Goal: Task Accomplishment & Management: Use online tool/utility

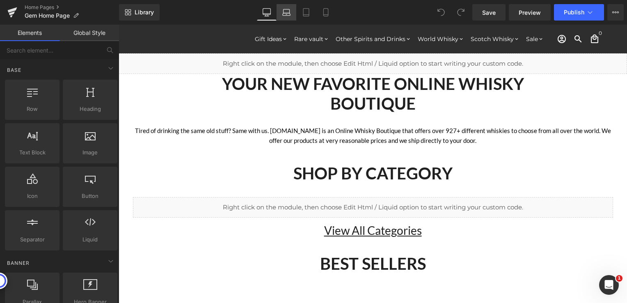
click at [289, 10] on icon at bounding box center [286, 12] width 8 height 8
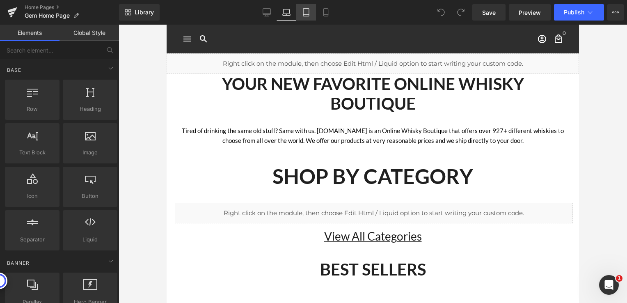
click at [300, 10] on link "Tablet" at bounding box center [306, 12] width 20 height 16
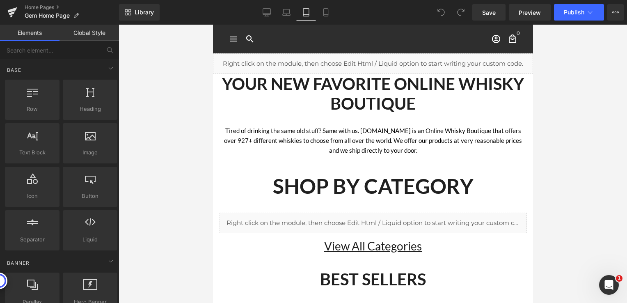
scroll to position [29, 0]
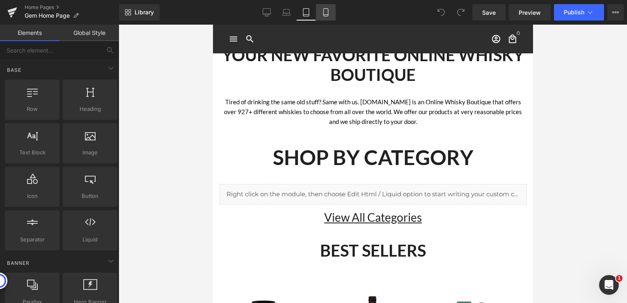
click at [325, 12] on icon at bounding box center [326, 12] width 8 height 8
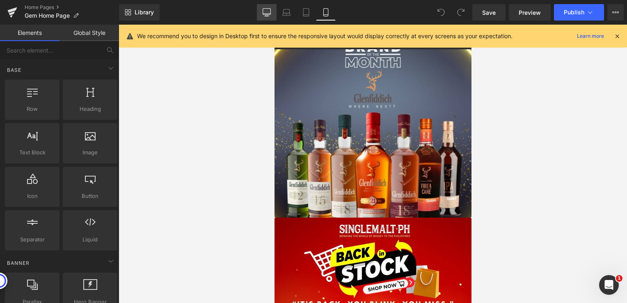
scroll to position [25, 0]
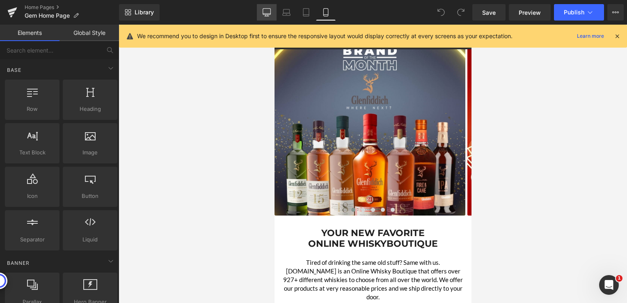
click at [269, 12] on icon at bounding box center [267, 12] width 8 height 8
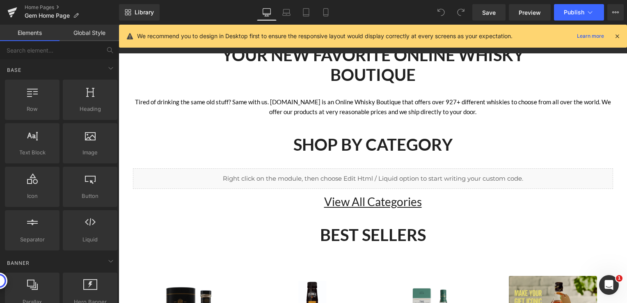
scroll to position [0, 0]
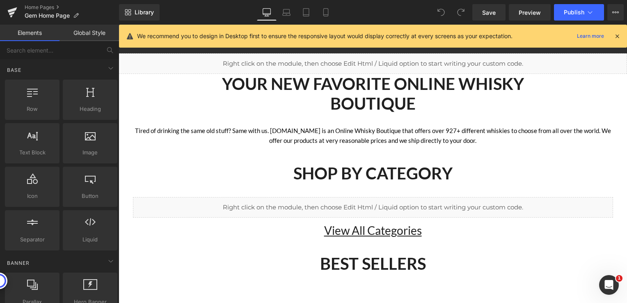
click at [621, 33] on div "We recommend you to design in Desktop first to ensure the responsive layout wou…" at bounding box center [373, 36] width 508 height 23
click at [618, 34] on icon at bounding box center [617, 35] width 7 height 7
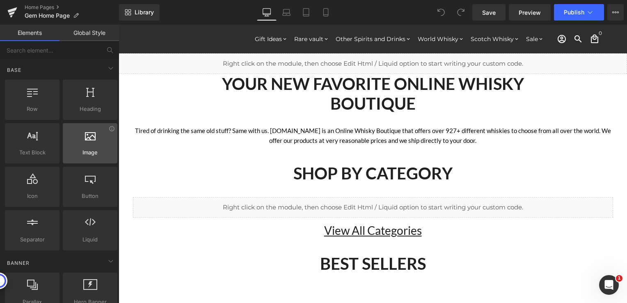
click at [91, 144] on div at bounding box center [90, 139] width 50 height 18
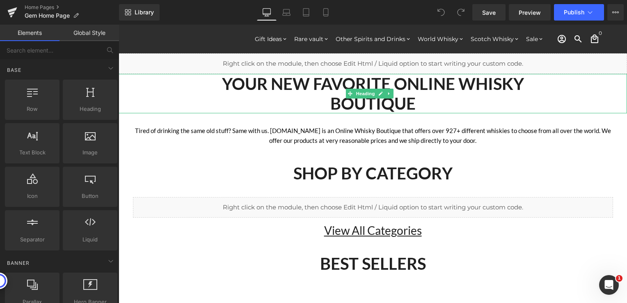
click at [157, 93] on h1 "YOUR NEW FAVORITE ONLINE WHISKY" at bounding box center [373, 84] width 509 height 20
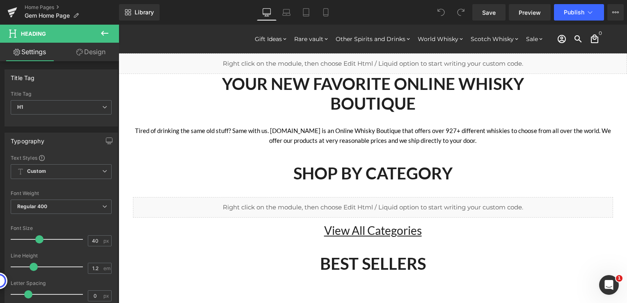
click at [105, 33] on icon at bounding box center [104, 33] width 7 height 5
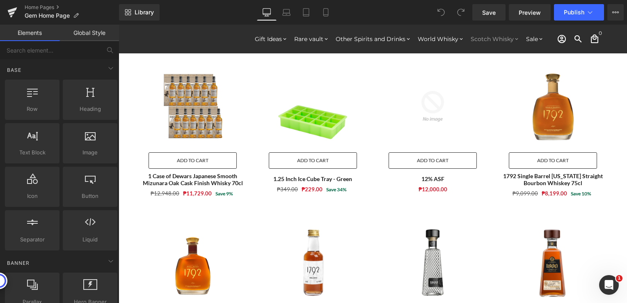
scroll to position [739, 0]
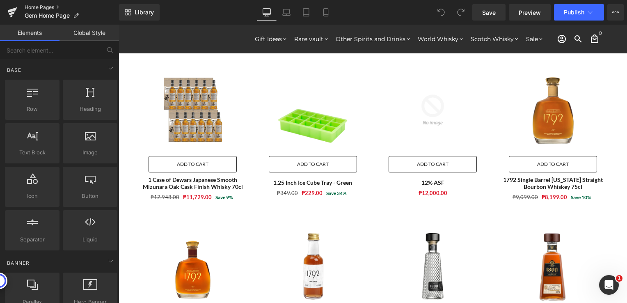
click at [37, 6] on link "Home Pages" at bounding box center [72, 7] width 94 height 7
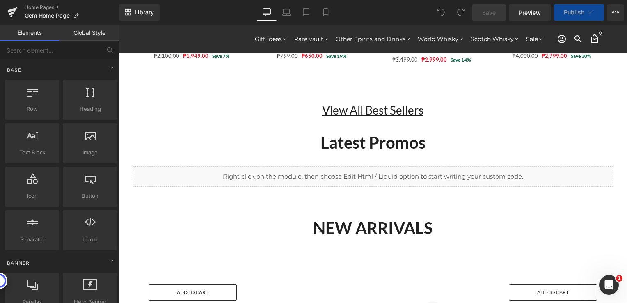
scroll to position [493, 0]
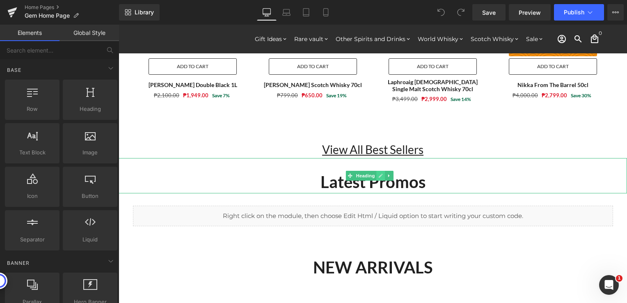
click at [381, 175] on icon at bounding box center [381, 176] width 4 height 4
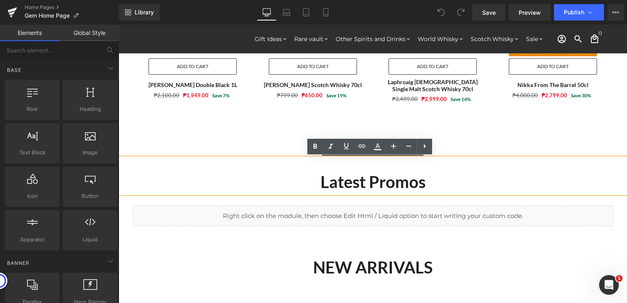
click at [432, 165] on div "Latest Promos" at bounding box center [373, 175] width 509 height 35
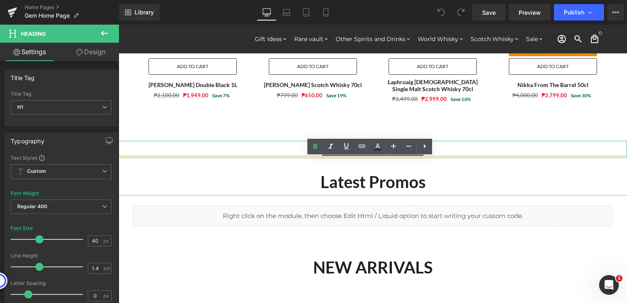
click at [451, 148] on h1 "View All Best Sellers" at bounding box center [373, 149] width 509 height 17
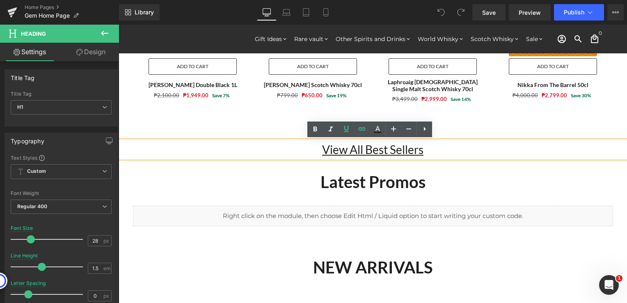
click at [407, 179] on strong "Latest Promos" at bounding box center [373, 182] width 105 height 20
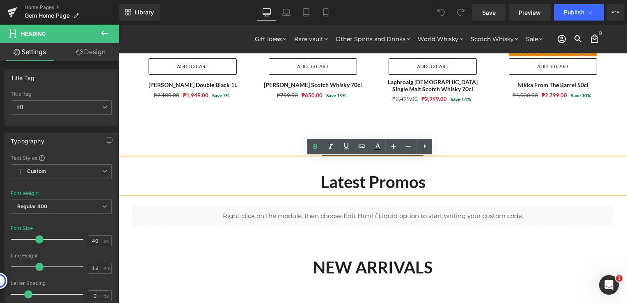
click at [376, 177] on strong "Latest Promos" at bounding box center [373, 182] width 105 height 20
click at [429, 149] on icon at bounding box center [425, 146] width 10 height 10
click at [433, 147] on link at bounding box center [440, 147] width 16 height 16
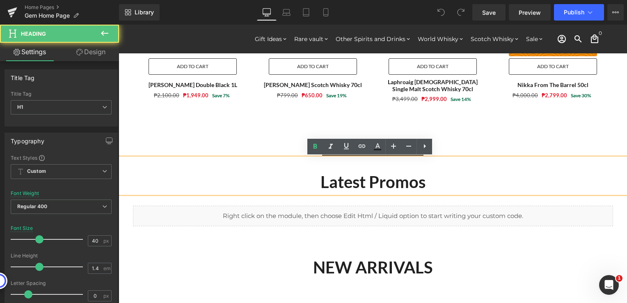
click at [408, 186] on strong "Latest Promos" at bounding box center [373, 182] width 105 height 20
click at [303, 191] on h1 "Latest Promos" at bounding box center [373, 181] width 509 height 23
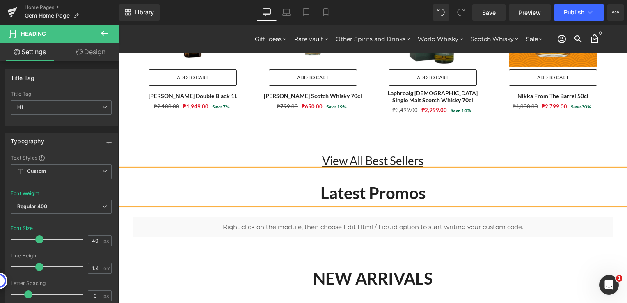
scroll to position [534, 0]
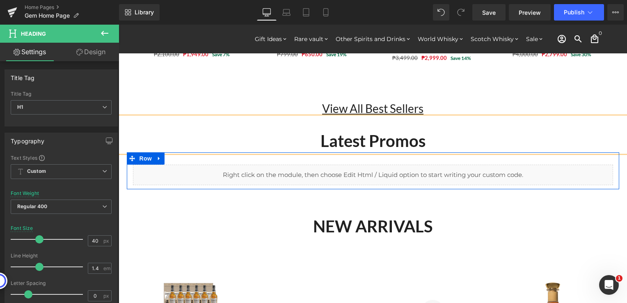
click at [380, 172] on div "Liquid" at bounding box center [373, 175] width 480 height 21
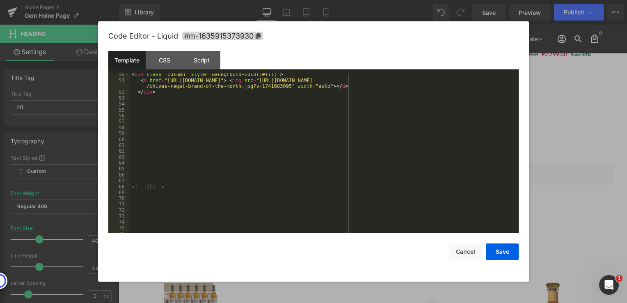
scroll to position [296, 0]
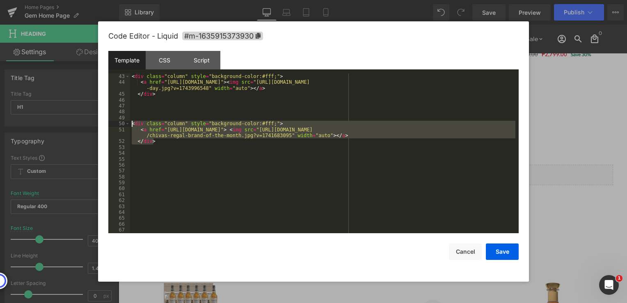
drag, startPoint x: 162, startPoint y: 144, endPoint x: 132, endPoint y: 122, distance: 36.8
click at [132, 122] on div "< div class = "column" style = "background-color:#fff;" > < a href = "[URL][DOM…" at bounding box center [322, 154] width 385 height 172
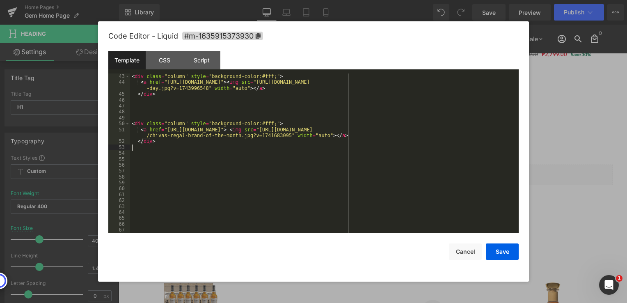
click at [185, 145] on div "< div class = "column" style = "background-color:#fff;" > < a href = "[URL][DOM…" at bounding box center [322, 154] width 385 height 172
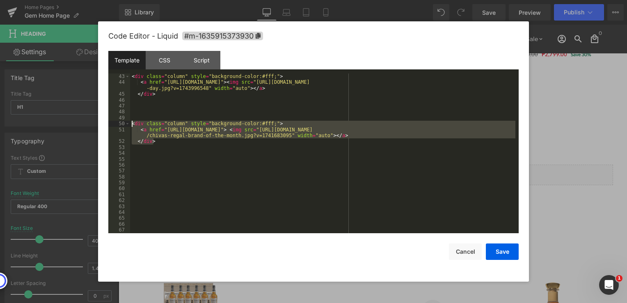
drag, startPoint x: 162, startPoint y: 142, endPoint x: 133, endPoint y: 126, distance: 33.1
click at [133, 126] on div "< div class = "column" style = "background-color:#fff;" > < a href = "[URL][DOM…" at bounding box center [322, 154] width 385 height 172
click at [168, 144] on div "< div class = "column" style = "background-color:#fff;" > < a href = "[URL][DOM…" at bounding box center [322, 153] width 385 height 160
drag, startPoint x: 161, startPoint y: 142, endPoint x: 132, endPoint y: 124, distance: 34.5
click at [132, 124] on div "< div class = "column" style = "background-color:#fff;" > < a href = "[URL][DOM…" at bounding box center [322, 154] width 385 height 172
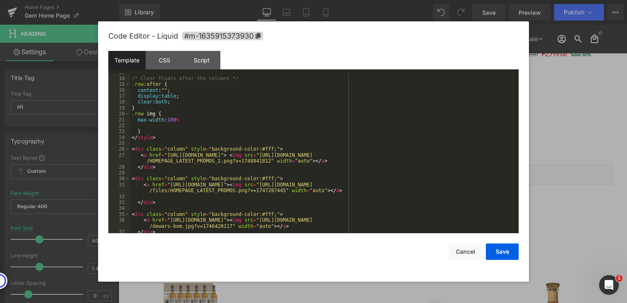
scroll to position [286, 0]
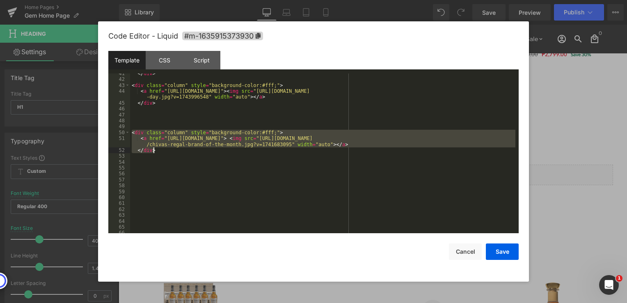
click at [171, 151] on div "</ div > < div class = "column" style = "background-color:#fff;" > < a href = "…" at bounding box center [322, 153] width 385 height 160
drag, startPoint x: 161, startPoint y: 152, endPoint x: 131, endPoint y: 132, distance: 36.2
click at [131, 132] on div "</ div > < div class = "column" style = "background-color:#fff;" > < a href = "…" at bounding box center [322, 157] width 385 height 172
click at [168, 153] on div "</ div > < div class = "column" style = "background-color:#fff;" > < a href = "…" at bounding box center [322, 153] width 385 height 160
drag, startPoint x: 163, startPoint y: 151, endPoint x: 132, endPoint y: 133, distance: 35.7
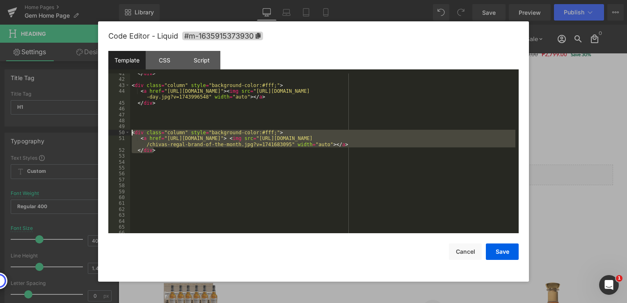
click at [132, 133] on div "</ div > < div class = "column" style = "background-color:#fff;" > < a href = "…" at bounding box center [322, 157] width 385 height 172
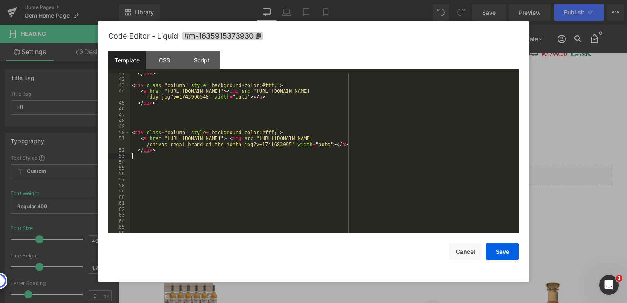
click at [190, 158] on div "</ div > < div class = "column" style = "background-color:#fff;" > < a href = "…" at bounding box center [322, 157] width 385 height 172
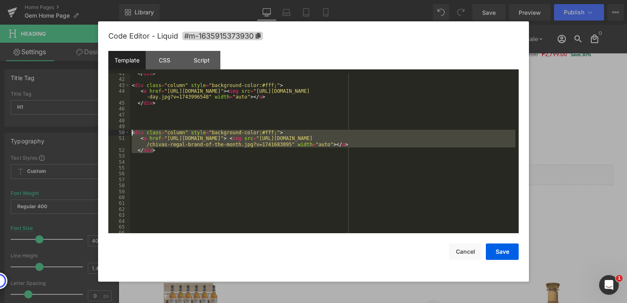
drag, startPoint x: 162, startPoint y: 152, endPoint x: 131, endPoint y: 132, distance: 37.1
click at [131, 132] on div "</ div > < div class = "column" style = "background-color:#fff;" > < a href = "…" at bounding box center [322, 157] width 385 height 172
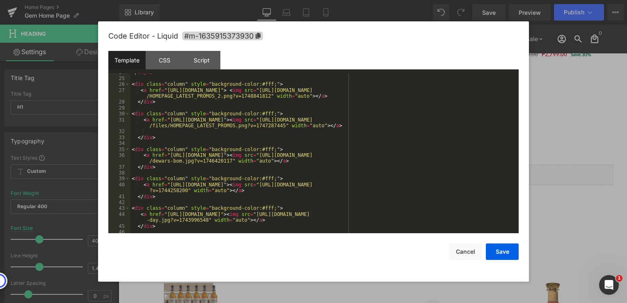
scroll to position [114, 0]
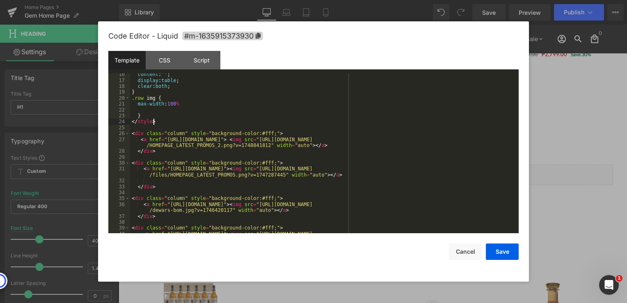
click at [158, 124] on div "content : " " ; display : table ; clear : both ; } .row img { max-width : 100 %…" at bounding box center [322, 159] width 385 height 177
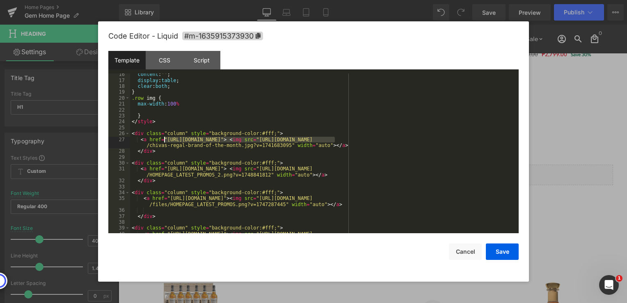
drag, startPoint x: 335, startPoint y: 140, endPoint x: 165, endPoint y: 142, distance: 169.9
click at [165, 142] on div "content : " " ; display : table ; clear : both ; } .row img { max-width : 100 %…" at bounding box center [322, 159] width 385 height 177
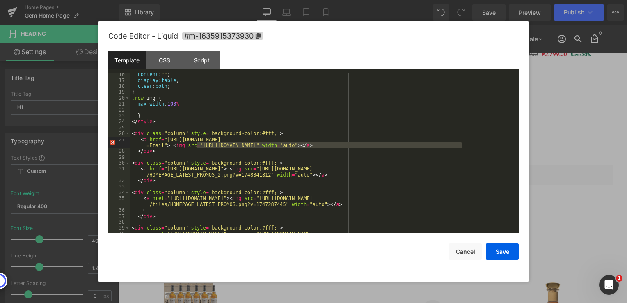
drag, startPoint x: 461, startPoint y: 145, endPoint x: 197, endPoint y: 147, distance: 263.5
click at [197, 147] on div "content : " " ; display : table ; clear : both ; } .row img { max-width : 100 %…" at bounding box center [322, 159] width 385 height 177
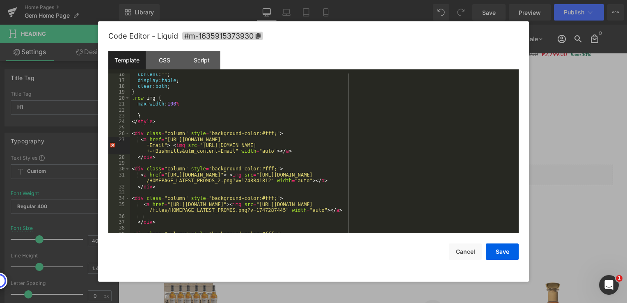
click at [292, 152] on div "content : " " ; display : table ; clear : both ; } .row img { max-width : 100 %…" at bounding box center [322, 157] width 385 height 172
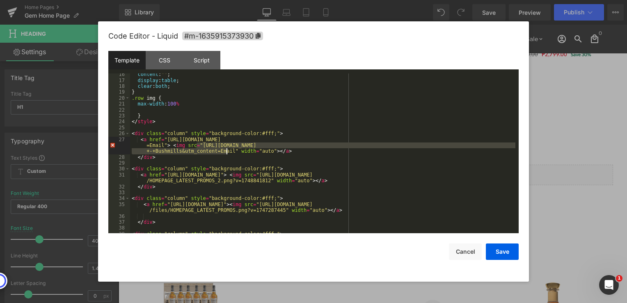
drag, startPoint x: 197, startPoint y: 145, endPoint x: 227, endPoint y: 152, distance: 31.5
click at [227, 152] on div "content : " " ; display : table ; clear : both ; } .row img { max-width : 100 %…" at bounding box center [322, 157] width 385 height 172
click at [199, 145] on div "content : " " ; display : table ; clear : both ; } .row img { max-width : 100 %…" at bounding box center [322, 153] width 385 height 160
drag, startPoint x: 197, startPoint y: 146, endPoint x: 227, endPoint y: 153, distance: 30.9
click at [227, 153] on div "content : " " ; display : table ; clear : both ; } .row img { max-width : 100 %…" at bounding box center [322, 157] width 385 height 172
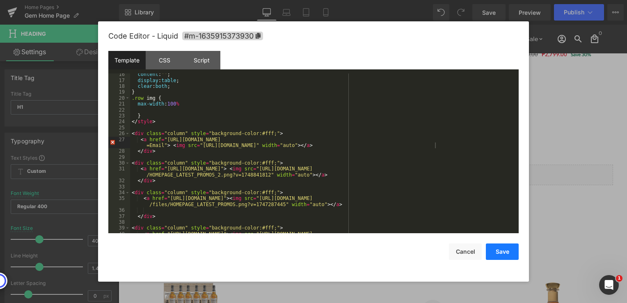
click at [503, 255] on button "Save" at bounding box center [502, 251] width 33 height 16
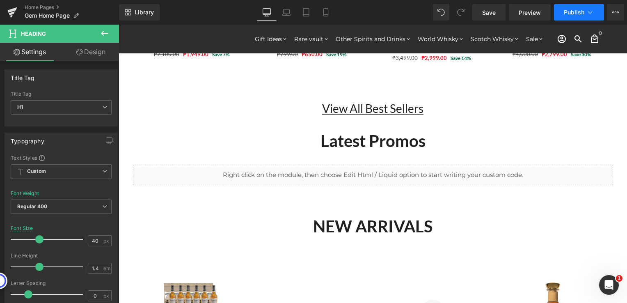
click at [564, 16] on button "Publish" at bounding box center [579, 12] width 50 height 16
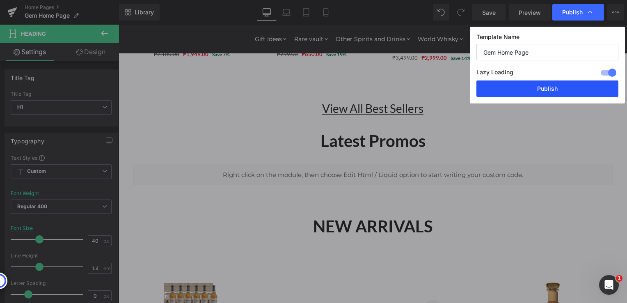
click at [504, 88] on button "Publish" at bounding box center [548, 88] width 142 height 16
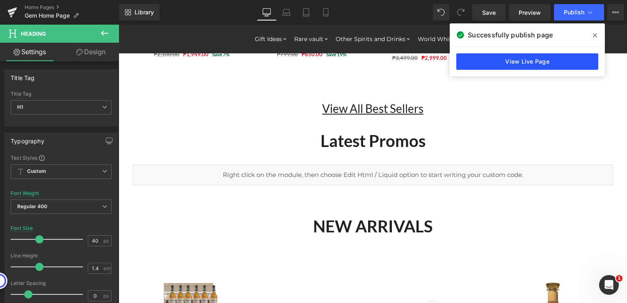
click at [539, 64] on link "View Live Page" at bounding box center [527, 61] width 142 height 16
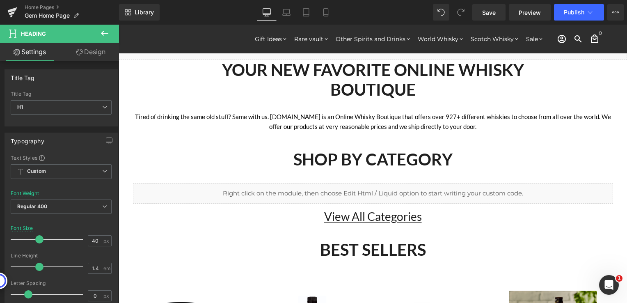
scroll to position [0, 0]
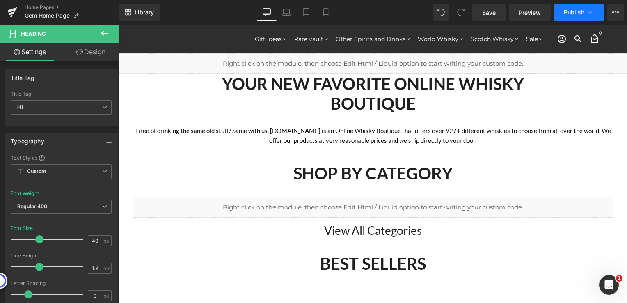
click at [573, 12] on span "Publish" at bounding box center [574, 12] width 21 height 7
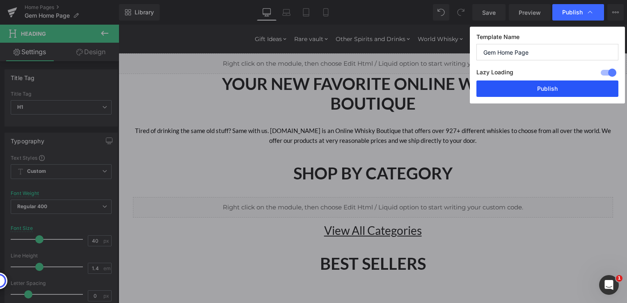
drag, startPoint x: 549, startPoint y: 89, endPoint x: 433, endPoint y: 57, distance: 120.2
click at [549, 89] on button "Publish" at bounding box center [548, 88] width 142 height 16
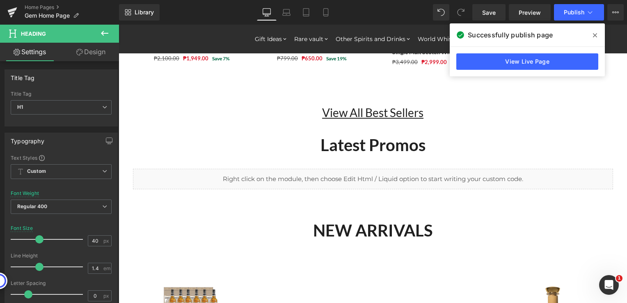
scroll to position [534, 0]
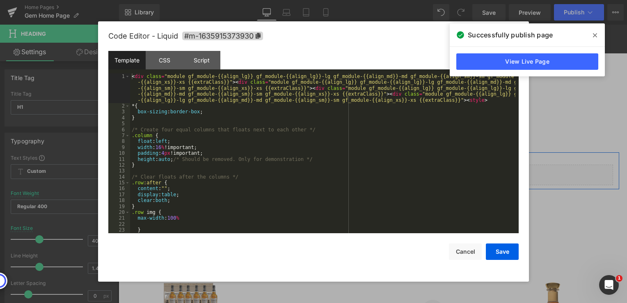
click at [380, 168] on div "Liquid" at bounding box center [373, 175] width 480 height 21
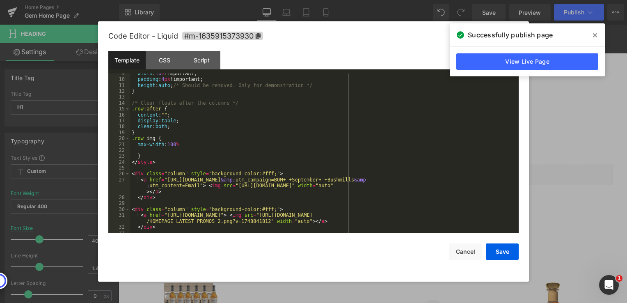
scroll to position [99, 0]
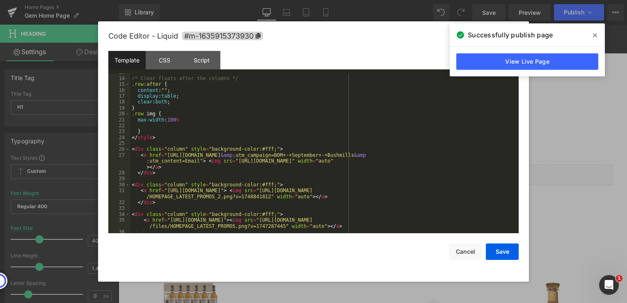
click at [597, 35] on span at bounding box center [595, 35] width 13 height 13
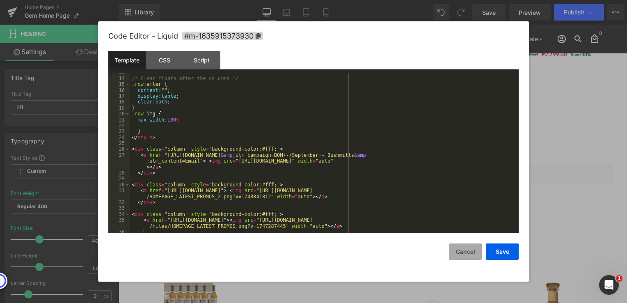
click at [466, 249] on button "Cancel" at bounding box center [465, 251] width 33 height 16
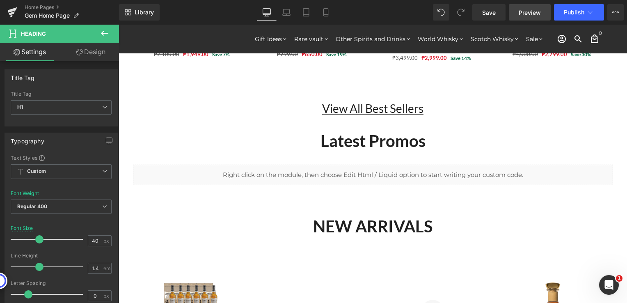
click at [525, 12] on span "Preview" at bounding box center [530, 12] width 22 height 9
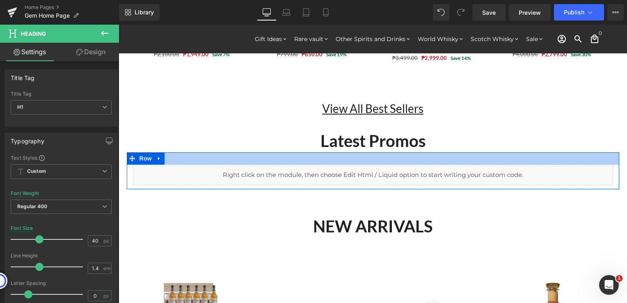
scroll to position [575, 0]
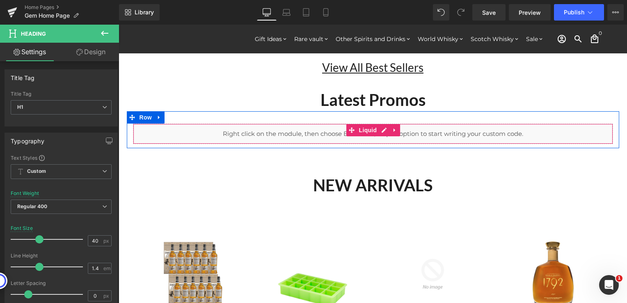
click at [380, 131] on div "Liquid" at bounding box center [373, 134] width 480 height 21
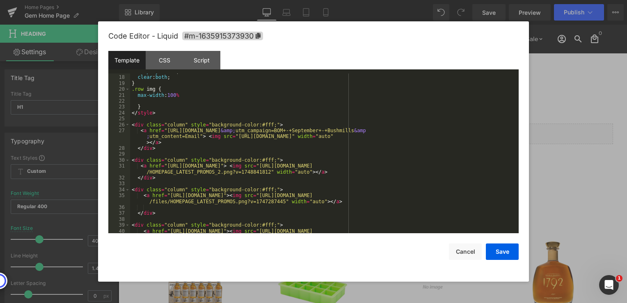
scroll to position [123, 0]
drag, startPoint x: 229, startPoint y: 135, endPoint x: 466, endPoint y: 136, distance: 237.2
click at [466, 136] on div "display : table ; clear : both ; } .row img { max-width : 100 % } </ style > < …" at bounding box center [322, 157] width 385 height 177
click at [497, 253] on button "Save" at bounding box center [502, 251] width 33 height 16
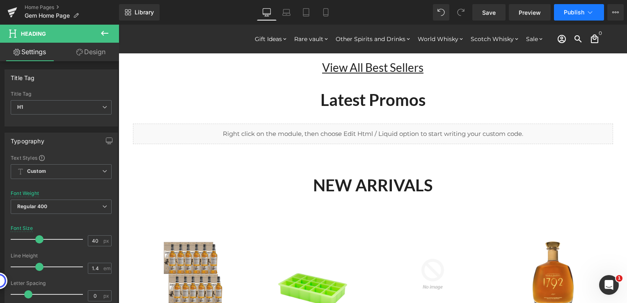
click at [560, 15] on button "Publish" at bounding box center [579, 12] width 50 height 16
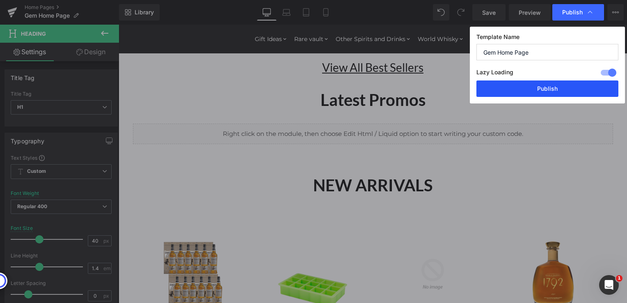
click at [544, 86] on button "Publish" at bounding box center [548, 88] width 142 height 16
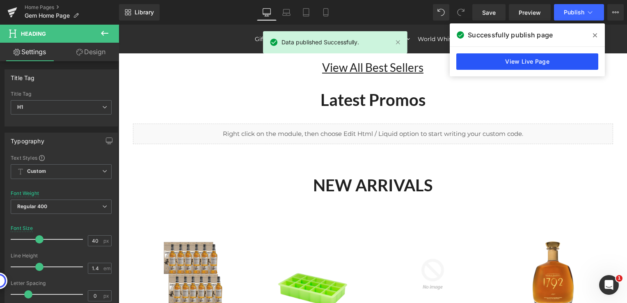
click at [563, 60] on link "View Live Page" at bounding box center [527, 61] width 142 height 16
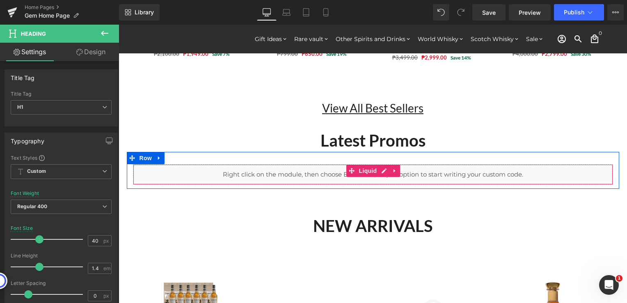
scroll to position [534, 0]
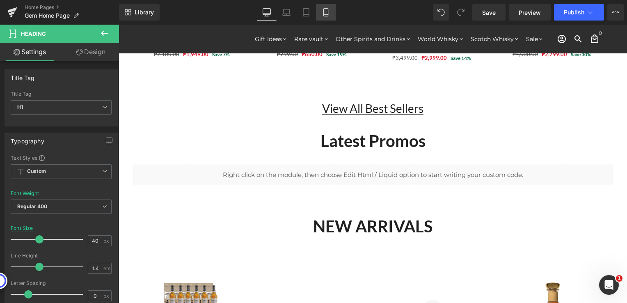
click at [330, 13] on link "Mobile" at bounding box center [326, 12] width 20 height 16
type input "22"
type input "100"
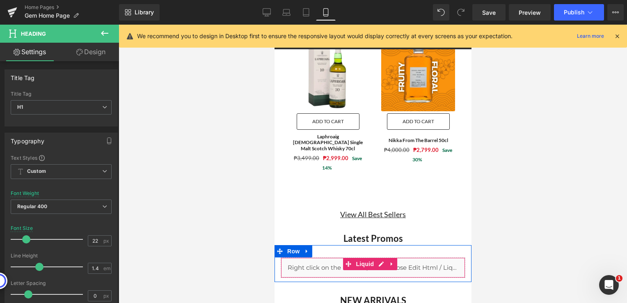
scroll to position [859, 0]
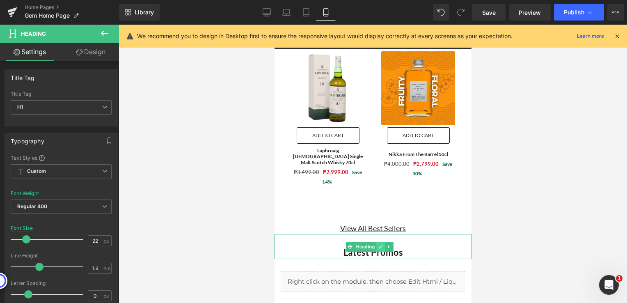
click at [378, 242] on link at bounding box center [380, 247] width 9 height 10
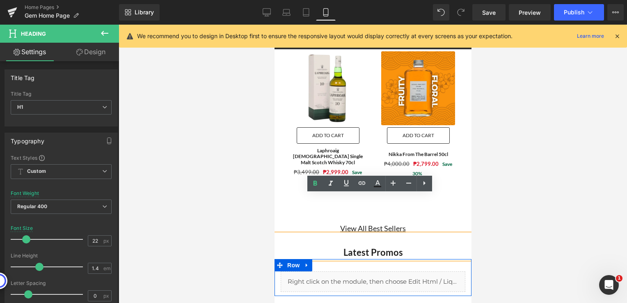
click at [380, 271] on div "Liquid" at bounding box center [372, 281] width 185 height 21
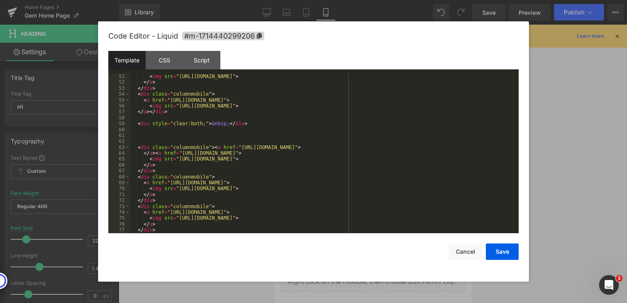
scroll to position [345, 0]
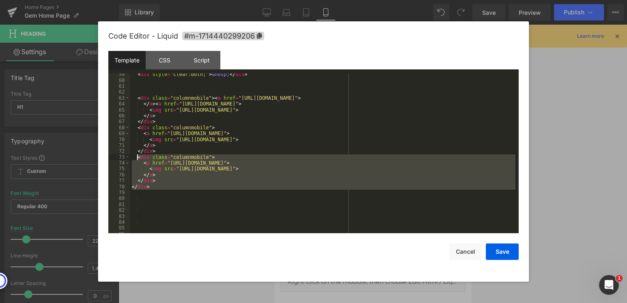
drag, startPoint x: 158, startPoint y: 190, endPoint x: 138, endPoint y: 157, distance: 38.6
click at [138, 157] on div "< div style = "clear:both;" > &nbsp; </ div > < div class = "columnmobile" > < …" at bounding box center [322, 157] width 385 height 172
click at [176, 195] on div "< div style = "clear:both;" > &nbsp; </ div > < div class = "columnmobile" > < …" at bounding box center [322, 153] width 385 height 160
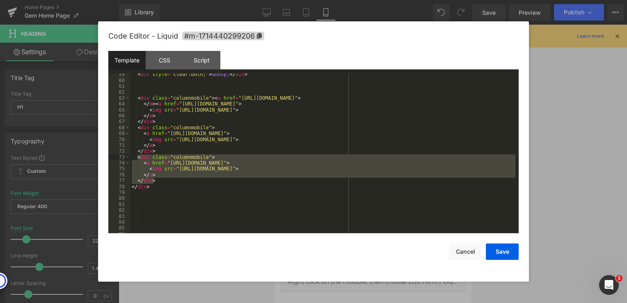
drag, startPoint x: 159, startPoint y: 183, endPoint x: 136, endPoint y: 159, distance: 32.8
click at [136, 159] on div "< div style = "clear:both;" > &nbsp; </ div > < div class = "columnmobile" > < …" at bounding box center [322, 157] width 385 height 172
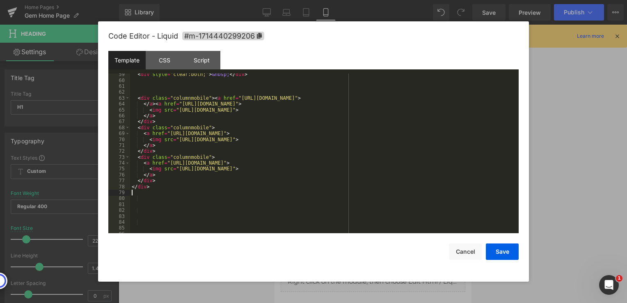
click at [161, 195] on div "< div style = "clear:both;" > &nbsp; </ div > < div class = "columnmobile" > < …" at bounding box center [322, 157] width 385 height 172
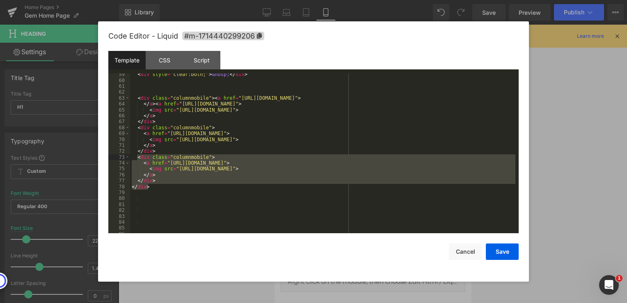
drag, startPoint x: 156, startPoint y: 188, endPoint x: 138, endPoint y: 158, distance: 34.8
click at [138, 158] on div "< div style = "clear:both;" > &nbsp; </ div > < div class = "columnmobile" > < …" at bounding box center [322, 157] width 385 height 172
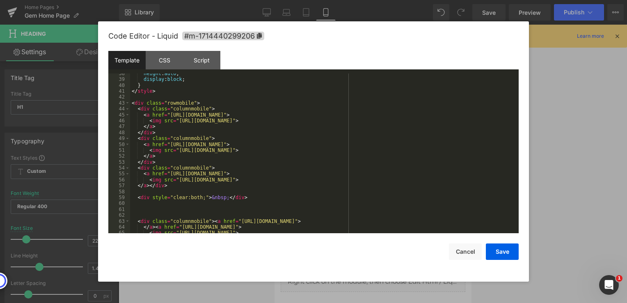
scroll to position [197, 0]
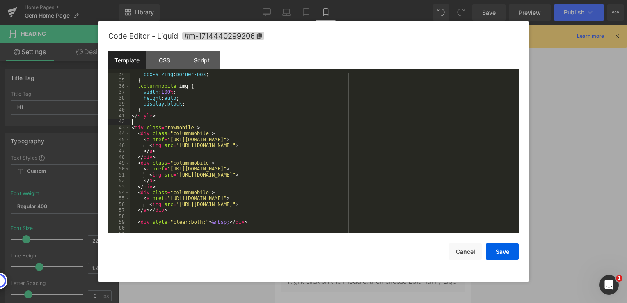
click at [158, 119] on div "box-sizing : border-box ; } .columnmobile img { width : 100 % ; height : auto ;…" at bounding box center [322, 157] width 385 height 172
click at [158, 117] on div "box-sizing : border-box ; } .columnmobile img { width : 100 % ; height : auto ;…" at bounding box center [322, 157] width 385 height 172
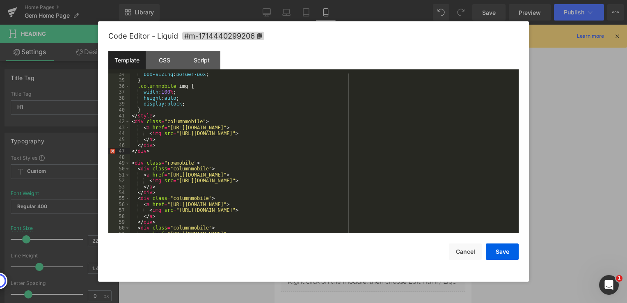
click at [132, 159] on div "box-sizing : border-box ; } .columnmobile img { width : 100 % ; height : auto ;…" at bounding box center [322, 157] width 385 height 172
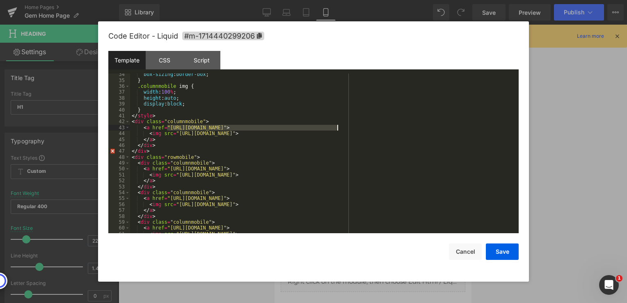
drag, startPoint x: 167, startPoint y: 127, endPoint x: 337, endPoint y: 127, distance: 169.5
click at [337, 127] on div "box-sizing : border-box ; } .columnmobile img { width : 100 % ; height : auto ;…" at bounding box center [322, 157] width 385 height 172
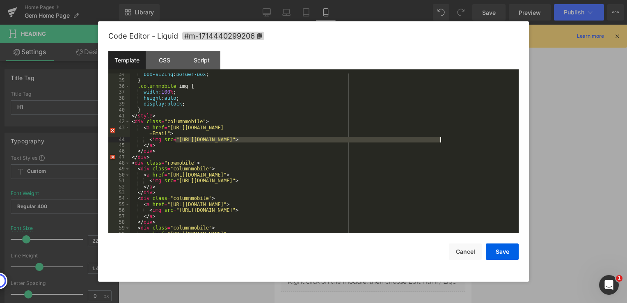
drag, startPoint x: 176, startPoint y: 140, endPoint x: 440, endPoint y: 140, distance: 263.9
click at [440, 140] on div "box-sizing : border-box ; } .columnmobile img { width : 100 % ; height : auto ;…" at bounding box center [322, 157] width 385 height 172
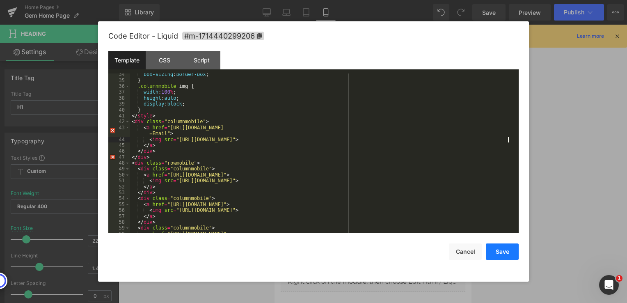
click at [504, 255] on button "Save" at bounding box center [502, 251] width 33 height 16
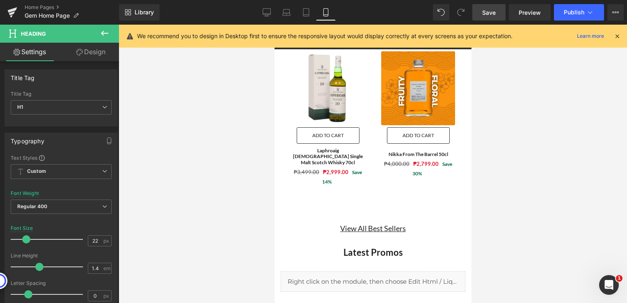
click at [493, 12] on span "Save" at bounding box center [489, 12] width 14 height 9
click at [568, 12] on span "Publish" at bounding box center [574, 12] width 21 height 7
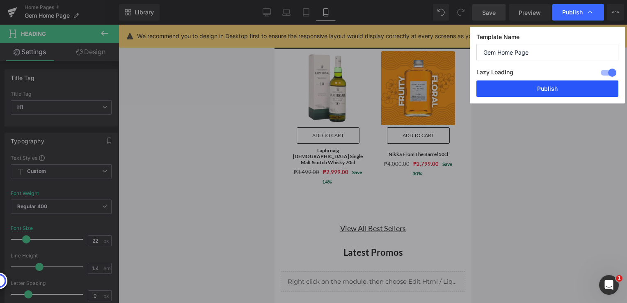
click at [549, 84] on button "Publish" at bounding box center [548, 88] width 142 height 16
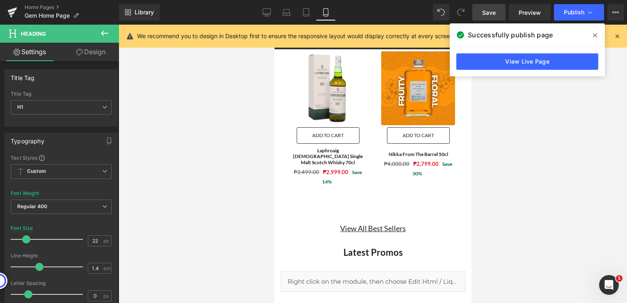
click at [596, 35] on icon at bounding box center [595, 35] width 4 height 7
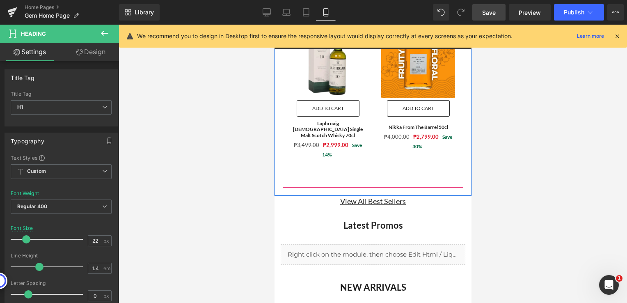
scroll to position [900, 0]
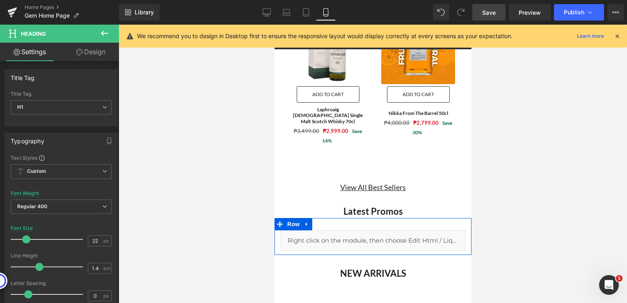
click at [379, 230] on div "Liquid" at bounding box center [372, 240] width 185 height 21
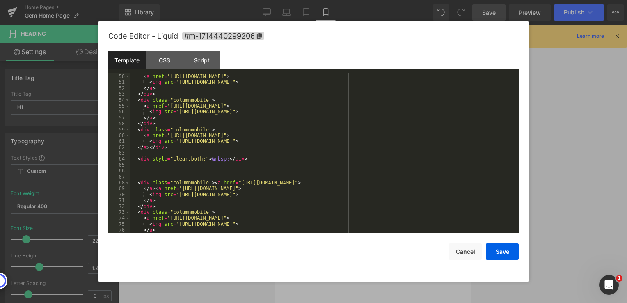
scroll to position [296, 0]
drag, startPoint x: 243, startPoint y: 159, endPoint x: 137, endPoint y: 159, distance: 105.5
click at [137, 159] on div "< div class = "columnmobile" > < a href = "[URL][DOMAIN_NAME]" > < img src = "[…" at bounding box center [322, 154] width 385 height 172
click at [161, 173] on div "< div class = "columnmobile" > < a href = "[URL][DOMAIN_NAME]" > < img src = "[…" at bounding box center [322, 154] width 385 height 172
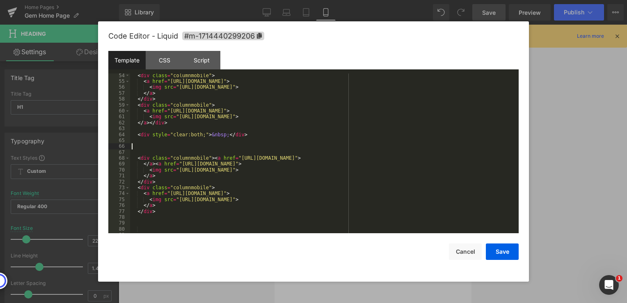
scroll to position [320, 0]
drag, startPoint x: 246, startPoint y: 135, endPoint x: 138, endPoint y: 135, distance: 108.4
click at [138, 135] on div "< div class = "columnmobile" > < a href = "[URL][DOMAIN_NAME]" > < img src = "[…" at bounding box center [322, 159] width 385 height 172
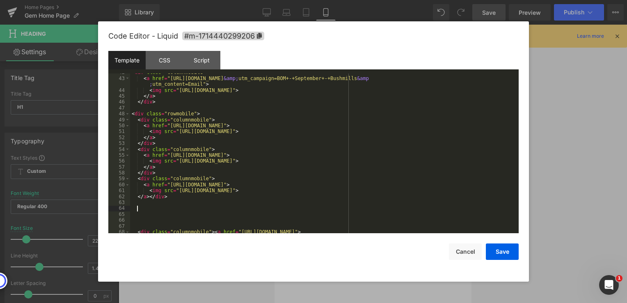
scroll to position [246, 0]
click at [165, 172] on div "< div class = "columnmobile" > < a href = "[URL][DOMAIN_NAME] &amp; utm_campaig…" at bounding box center [322, 155] width 385 height 172
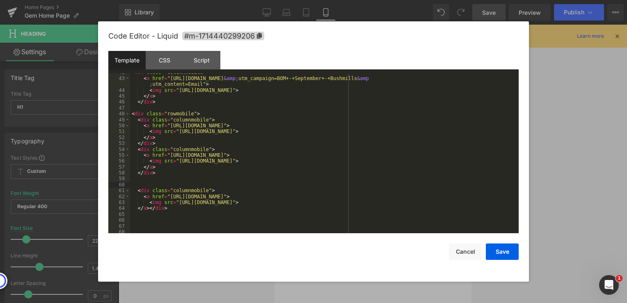
paste textarea
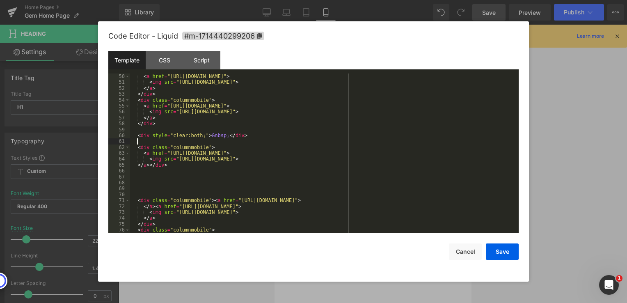
click at [142, 193] on div "< div class = "columnmobile" > < a href = "[URL][DOMAIN_NAME]" > < img src = "[…" at bounding box center [322, 154] width 385 height 172
click at [158, 193] on div "< div class = "columnmobile" > < a href = "[URL][DOMAIN_NAME]" > < img src = "[…" at bounding box center [322, 154] width 385 height 172
click at [145, 183] on div "< div class = "columnmobile" > < a href = "[URL][DOMAIN_NAME]" > < img src = "[…" at bounding box center [322, 154] width 385 height 172
click at [138, 195] on div "< div class = "columnmobile" > < a href = "[URL][DOMAIN_NAME]" > < img src = "[…" at bounding box center [322, 154] width 385 height 172
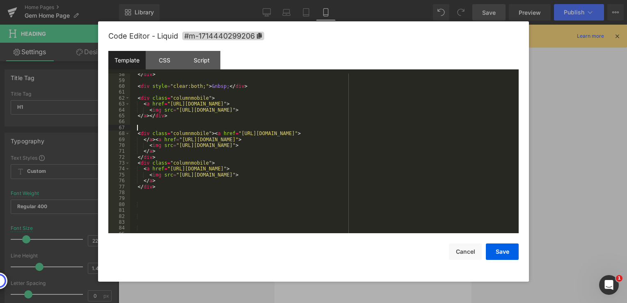
scroll to position [369, 0]
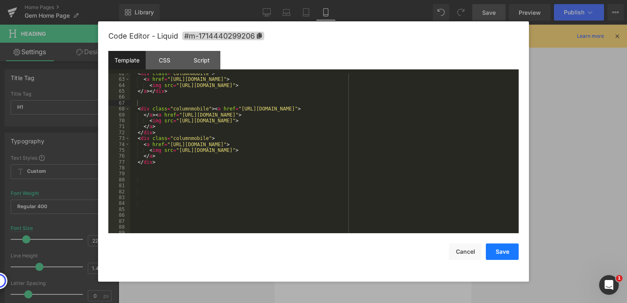
drag, startPoint x: 493, startPoint y: 249, endPoint x: 488, endPoint y: 144, distance: 105.6
click at [493, 249] on button "Save" at bounding box center [502, 251] width 33 height 16
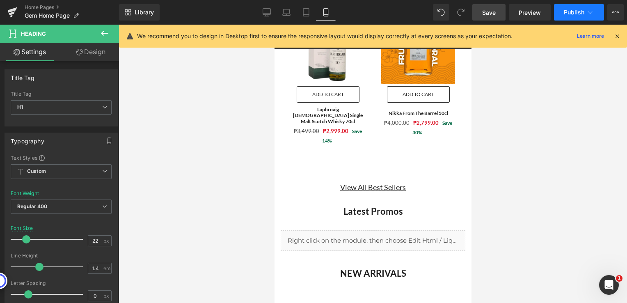
click at [570, 12] on span "Publish" at bounding box center [574, 12] width 21 height 7
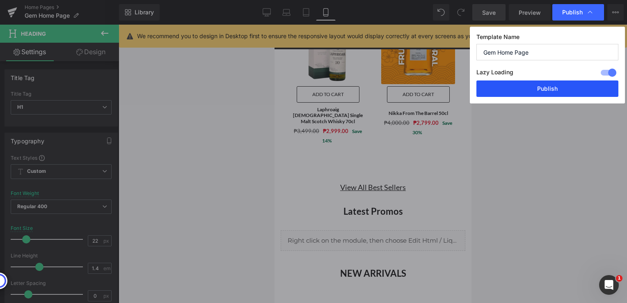
click at [539, 90] on button "Publish" at bounding box center [548, 88] width 142 height 16
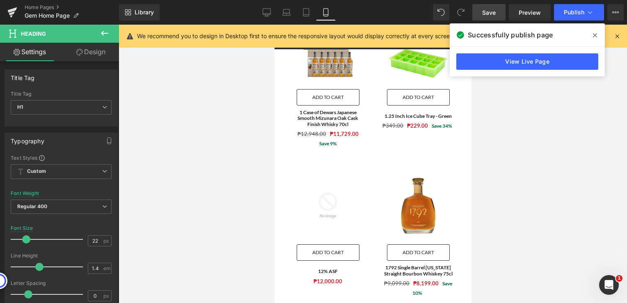
scroll to position [1352, 0]
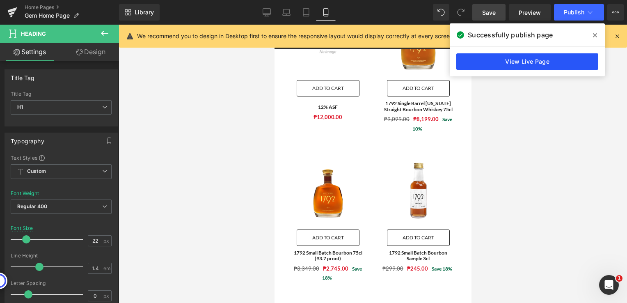
click at [481, 63] on link "View Live Page" at bounding box center [527, 61] width 142 height 16
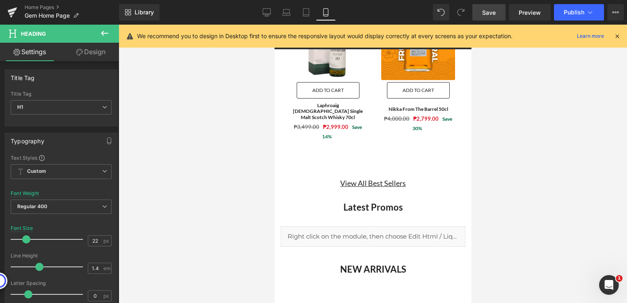
scroll to position [941, 0]
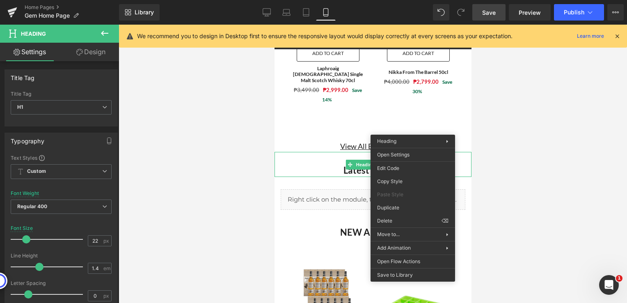
click at [502, 128] on div at bounding box center [373, 164] width 509 height 278
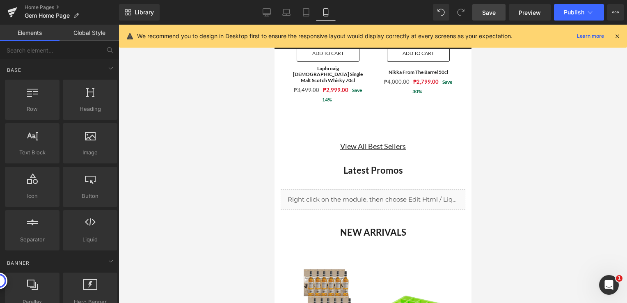
click at [389, 162] on icon at bounding box center [389, 164] width 5 height 5
click at [494, 126] on div at bounding box center [373, 164] width 509 height 278
click at [537, 126] on div at bounding box center [373, 164] width 509 height 278
drag, startPoint x: 513, startPoint y: 144, endPoint x: 460, endPoint y: 178, distance: 62.2
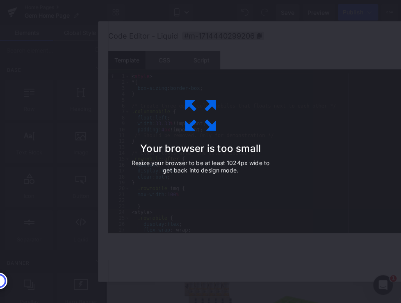
click at [198, 133] on icon at bounding box center [200, 115] width 41 height 41
click at [248, 125] on div "Your browser is too small Resize your browser to be at least 1024px wide to get…" at bounding box center [200, 151] width 185 height 164
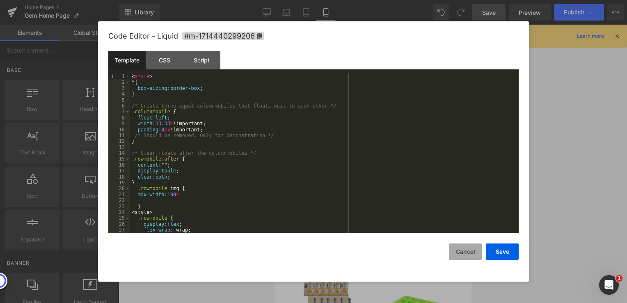
click at [473, 250] on button "Cancel" at bounding box center [465, 251] width 33 height 16
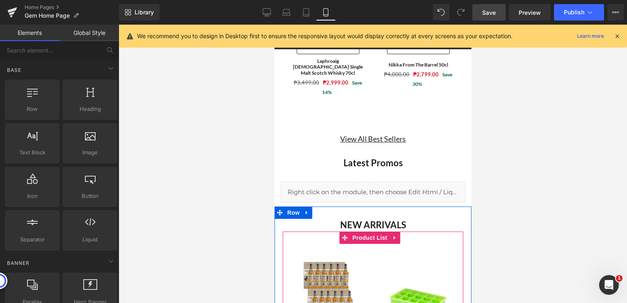
scroll to position [900, 0]
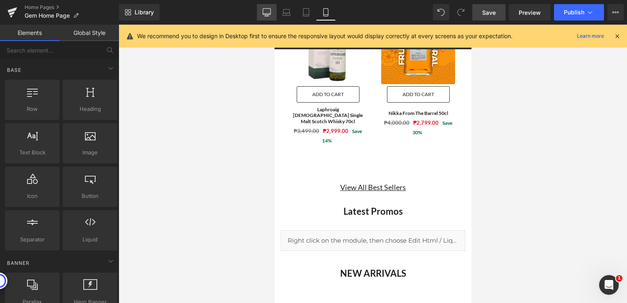
click at [271, 10] on icon at bounding box center [267, 12] width 8 height 8
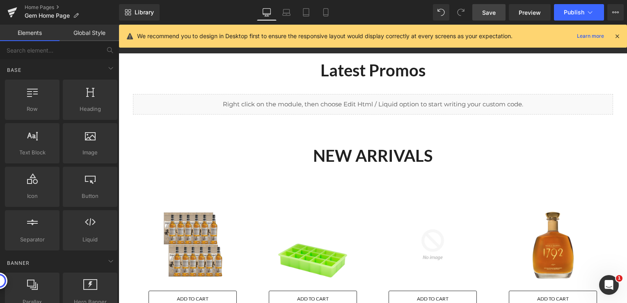
scroll to position [604, 0]
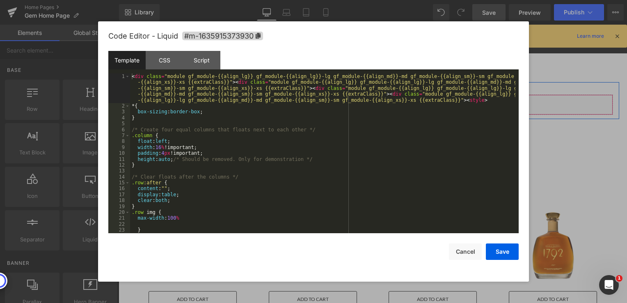
click at [381, 100] on div "Liquid" at bounding box center [373, 104] width 480 height 21
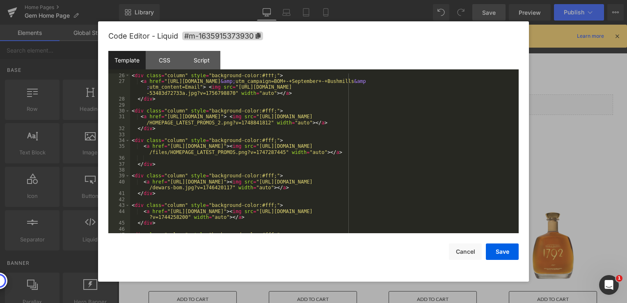
scroll to position [148, 0]
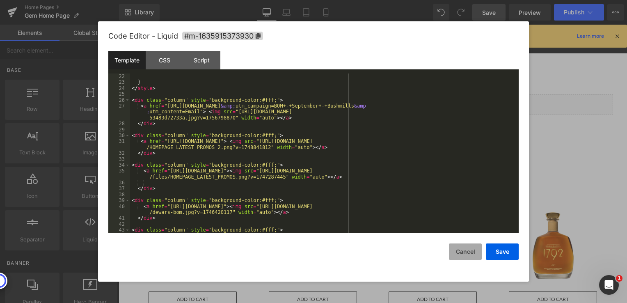
click at [467, 251] on button "Cancel" at bounding box center [465, 251] width 33 height 16
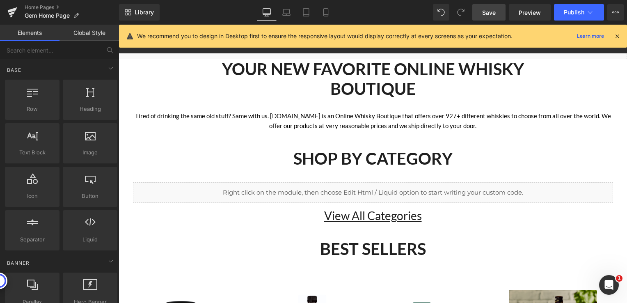
scroll to position [0, 0]
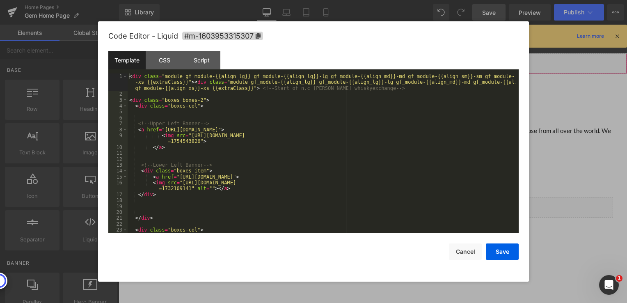
click at [379, 60] on div "Liquid" at bounding box center [373, 63] width 509 height 21
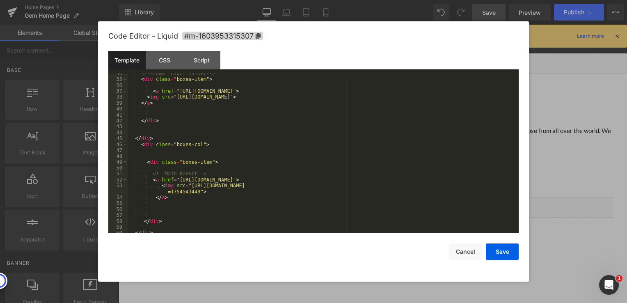
scroll to position [246, 0]
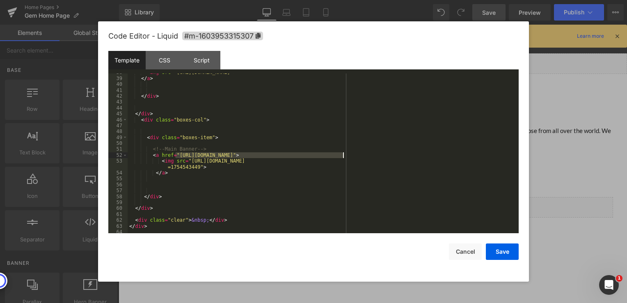
drag, startPoint x: 175, startPoint y: 154, endPoint x: 344, endPoint y: 156, distance: 168.3
click at [344, 156] on div "< img src = "[URL][DOMAIN_NAME]" > </ a > </ div > </ div > < div class = "boxe…" at bounding box center [322, 155] width 388 height 172
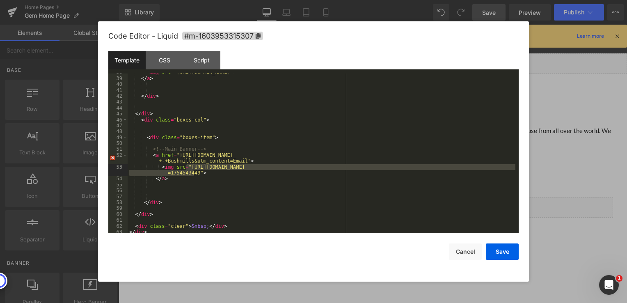
drag, startPoint x: 187, startPoint y: 166, endPoint x: 194, endPoint y: 175, distance: 11.4
click at [194, 175] on div "< img src = "[URL][DOMAIN_NAME]" > </ a > </ div > </ div > < div class = "boxe…" at bounding box center [322, 155] width 388 height 172
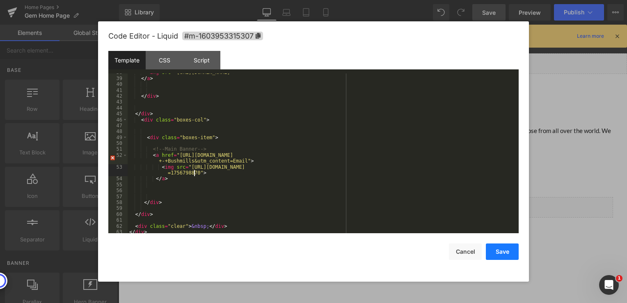
click at [497, 252] on button "Save" at bounding box center [502, 251] width 33 height 16
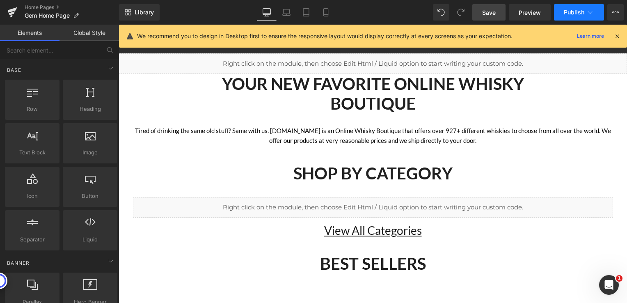
click at [574, 11] on span "Publish" at bounding box center [574, 12] width 21 height 7
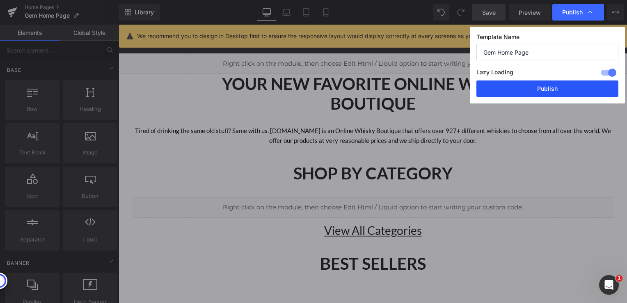
click at [560, 87] on button "Publish" at bounding box center [548, 88] width 142 height 16
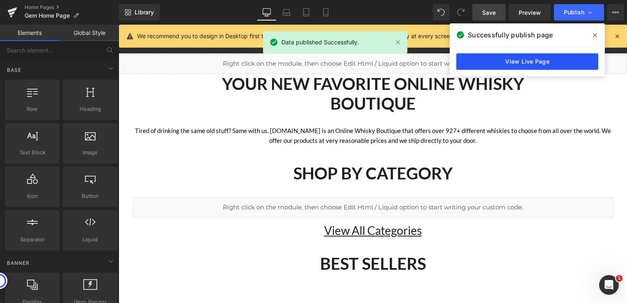
click at [547, 64] on link "View Live Page" at bounding box center [527, 61] width 142 height 16
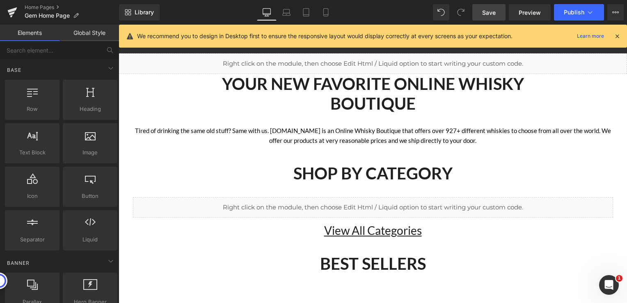
click at [490, 14] on span "Save" at bounding box center [489, 12] width 14 height 9
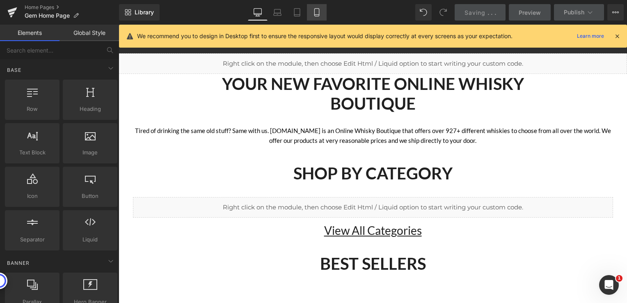
click at [319, 11] on icon at bounding box center [317, 13] width 5 height 8
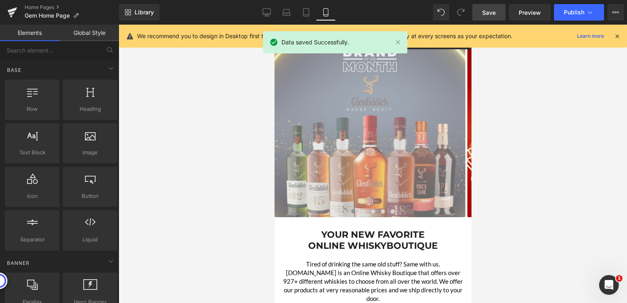
scroll to position [0, 0]
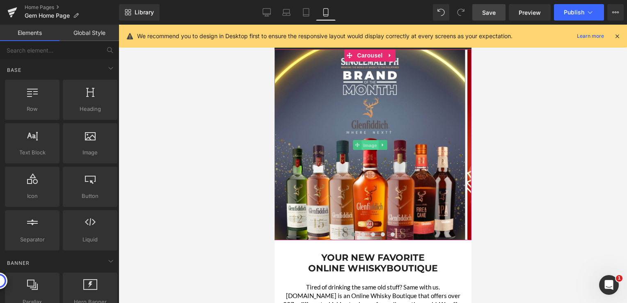
click at [366, 147] on span "Image" at bounding box center [369, 145] width 17 height 10
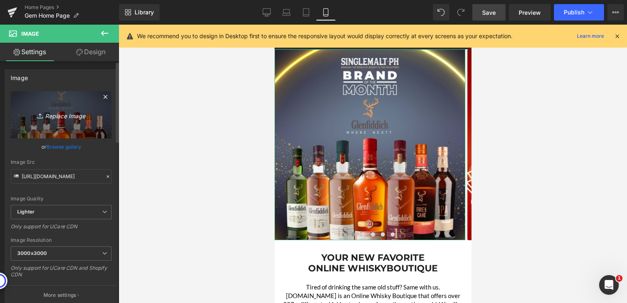
click at [64, 117] on icon "Replace Image" at bounding box center [61, 115] width 66 height 10
type input "C:\fakepath\Bushmills - 1024x1024.jpg"
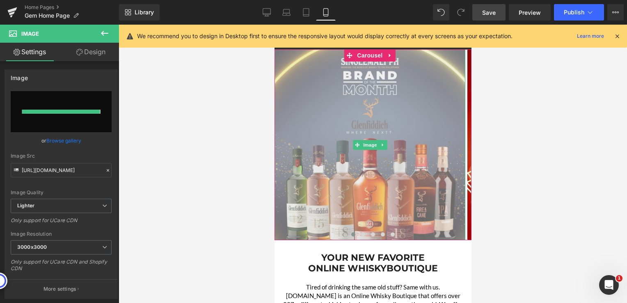
type input "[URL][DOMAIN_NAME]"
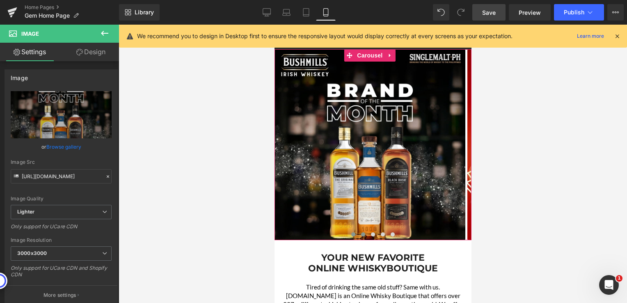
click at [361, 233] on span at bounding box center [363, 234] width 4 height 4
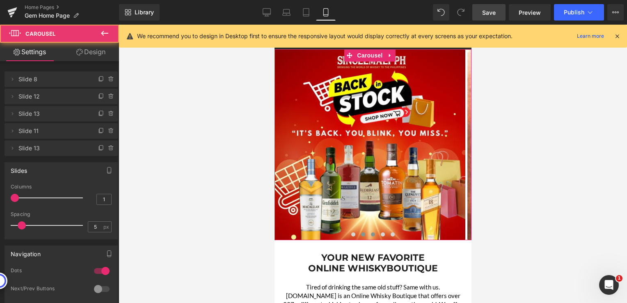
click at [371, 234] on span at bounding box center [373, 234] width 4 height 4
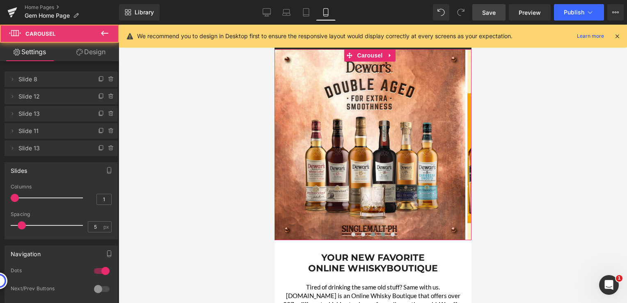
click at [380, 233] on span at bounding box center [382, 234] width 4 height 4
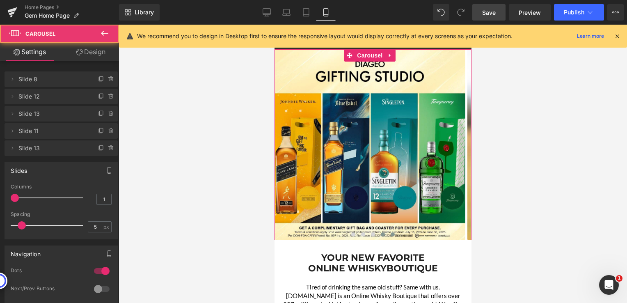
click at [390, 233] on span at bounding box center [392, 234] width 4 height 4
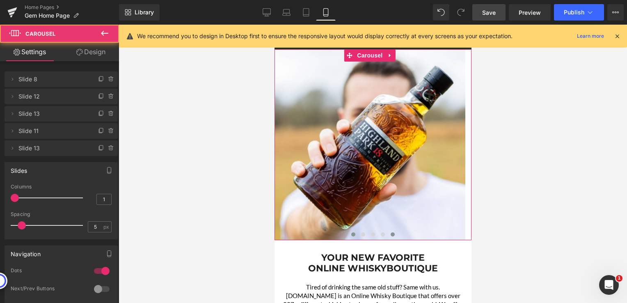
click at [351, 236] on span at bounding box center [353, 234] width 4 height 4
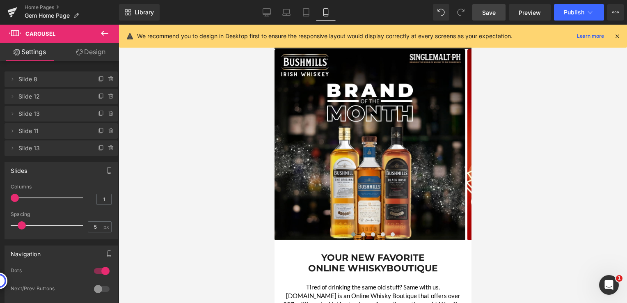
click at [500, 12] on link "Save" at bounding box center [488, 12] width 33 height 16
click at [578, 14] on span "Publish" at bounding box center [574, 12] width 21 height 7
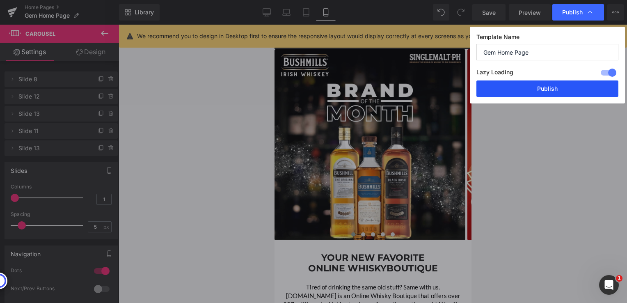
click at [513, 94] on button "Publish" at bounding box center [548, 88] width 142 height 16
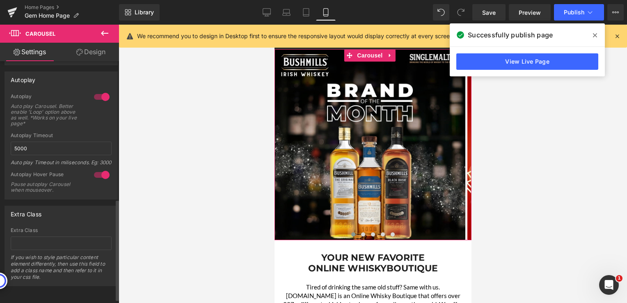
scroll to position [257, 0]
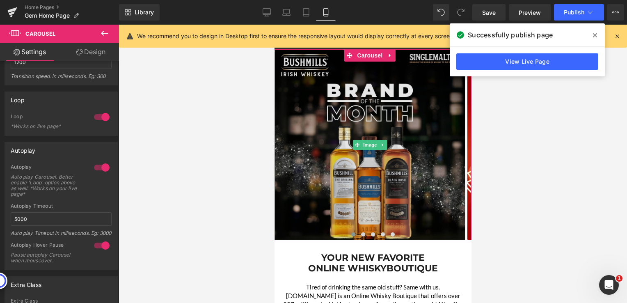
click at [310, 143] on img at bounding box center [369, 144] width 191 height 191
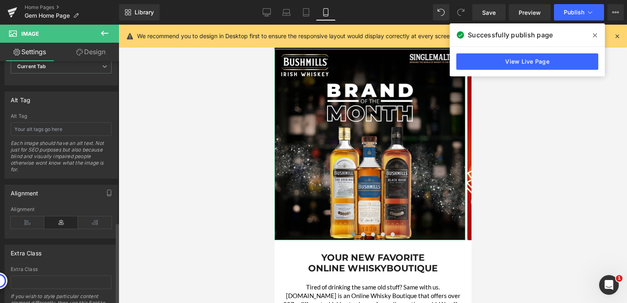
scroll to position [321, 0]
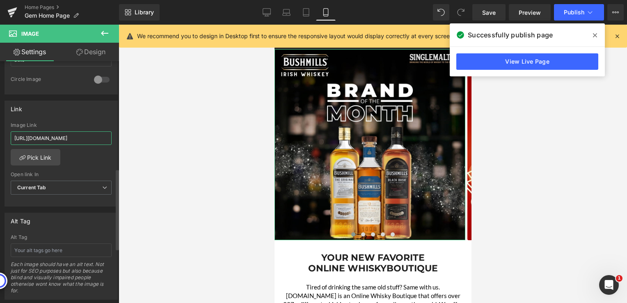
click at [53, 136] on input "[URL][DOMAIN_NAME]" at bounding box center [61, 138] width 101 height 14
click at [594, 35] on icon at bounding box center [595, 35] width 4 height 4
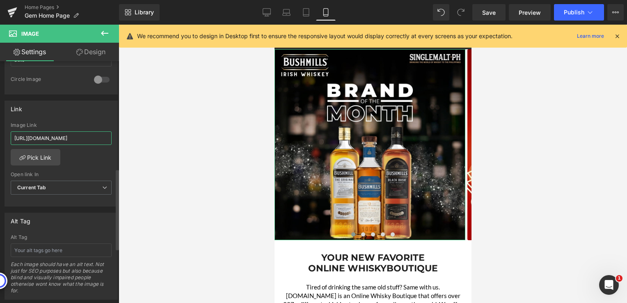
click at [72, 138] on input "[URL][DOMAIN_NAME]" at bounding box center [61, 138] width 101 height 14
paste input "om-september-bushmills?utm_source=Klaviyo&utm_campaign=BOM+-+September+-+Bushmi…"
type input "[URL][DOMAIN_NAME]"
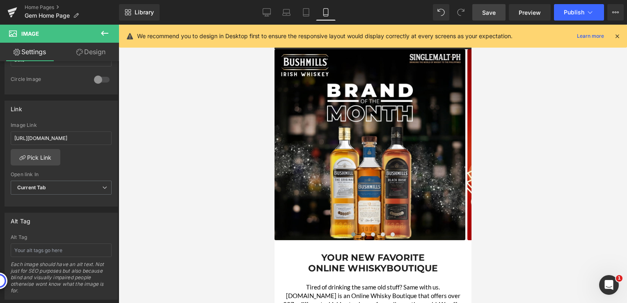
click at [489, 11] on span "Save" at bounding box center [489, 12] width 14 height 9
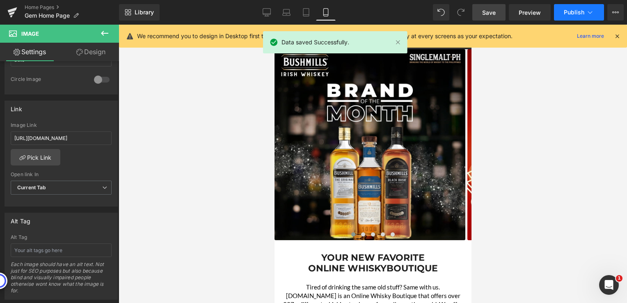
click at [573, 16] on button "Publish" at bounding box center [579, 12] width 50 height 16
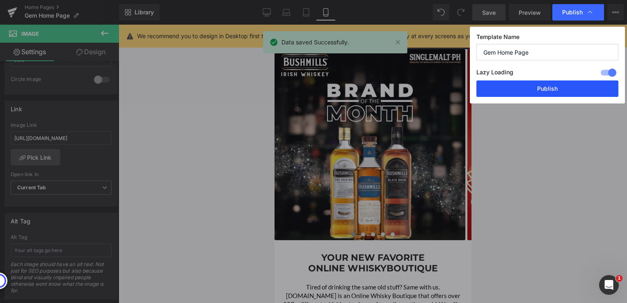
click at [544, 85] on button "Publish" at bounding box center [548, 88] width 142 height 16
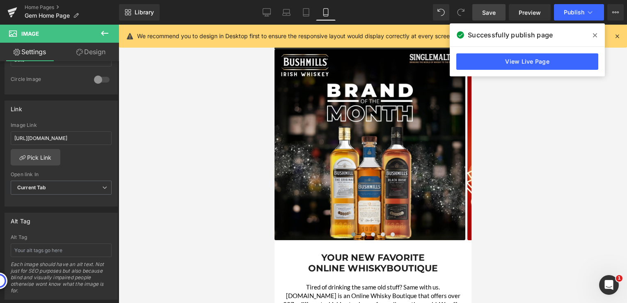
click at [596, 35] on icon at bounding box center [595, 35] width 4 height 7
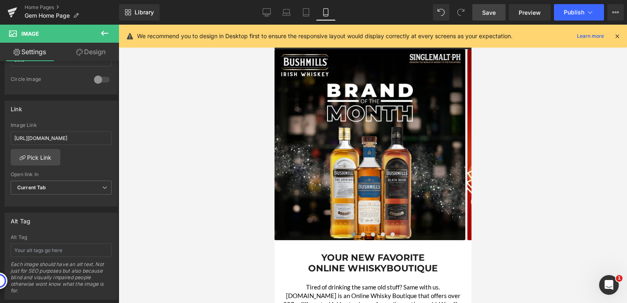
click at [231, 160] on div at bounding box center [373, 164] width 509 height 278
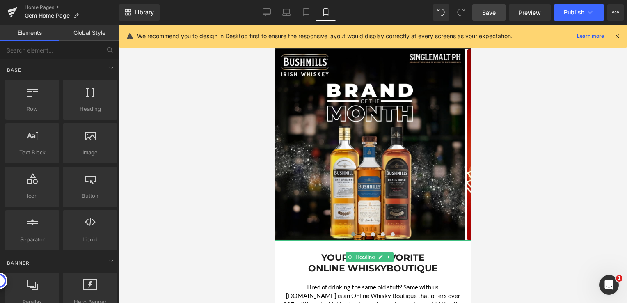
drag, startPoint x: 788, startPoint y: 220, endPoint x: 362, endPoint y: 273, distance: 429.3
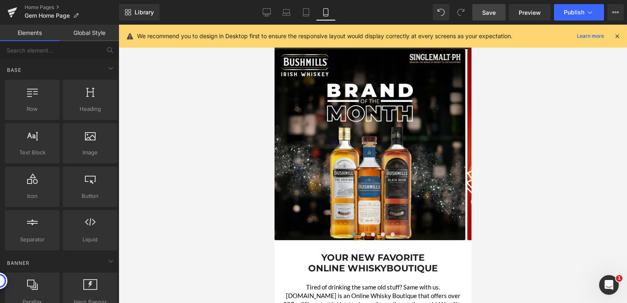
click at [184, 122] on div at bounding box center [373, 164] width 509 height 278
click at [241, 130] on div at bounding box center [373, 164] width 509 height 278
drag, startPoint x: 271, startPoint y: 14, endPoint x: 111, endPoint y: 89, distance: 176.8
click at [271, 14] on icon at bounding box center [267, 14] width 8 height 0
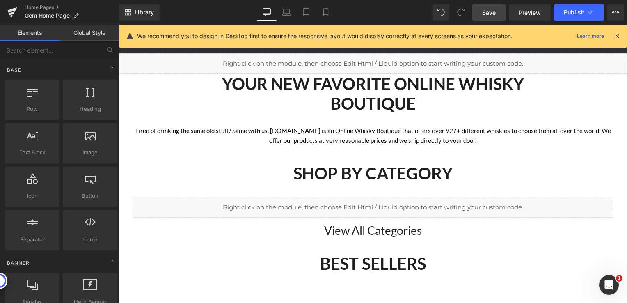
click at [379, 59] on div "Liquid" at bounding box center [373, 63] width 509 height 21
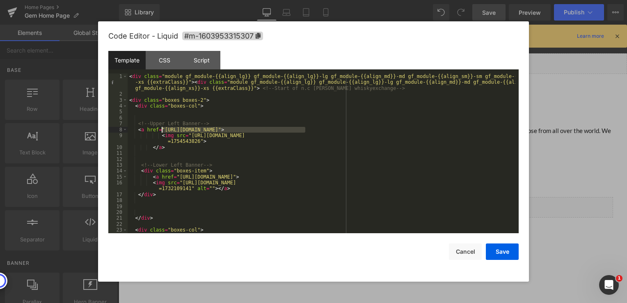
drag, startPoint x: 304, startPoint y: 131, endPoint x: 161, endPoint y: 131, distance: 143.3
click at [161, 131] on div "< div class = "module gf_module-{{align_lg}} gf_module-{{align_lg}}-lg gf_modul…" at bounding box center [322, 164] width 388 height 183
click at [288, 130] on div "< div class = "module gf_module-{{align_lg}} gf_module-{{align_lg}}-lg gf_modul…" at bounding box center [322, 153] width 388 height 160
drag, startPoint x: 305, startPoint y: 131, endPoint x: 161, endPoint y: 130, distance: 143.7
click at [161, 130] on div "< div class = "module gf_module-{{align_lg}} gf_module-{{align_lg}}-lg gf_modul…" at bounding box center [322, 164] width 388 height 183
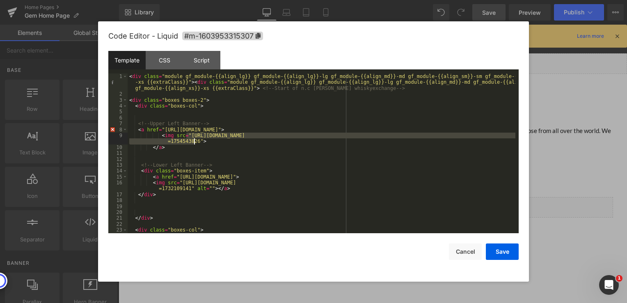
drag, startPoint x: 185, startPoint y: 135, endPoint x: 195, endPoint y: 141, distance: 12.2
click at [195, 141] on div "< div class = "module gf_module-{{align_lg}} gf_module-{{align_lg}}-lg gf_modul…" at bounding box center [322, 164] width 388 height 183
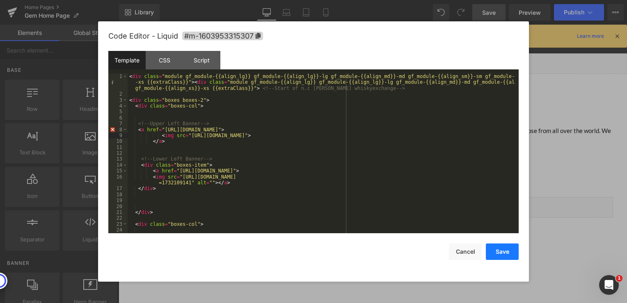
click at [499, 253] on button "Save" at bounding box center [502, 251] width 33 height 16
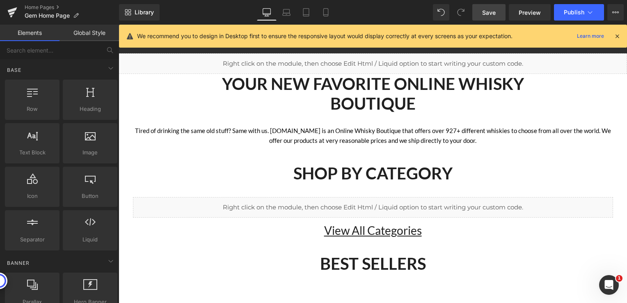
click at [486, 16] on span "Save" at bounding box center [489, 12] width 14 height 9
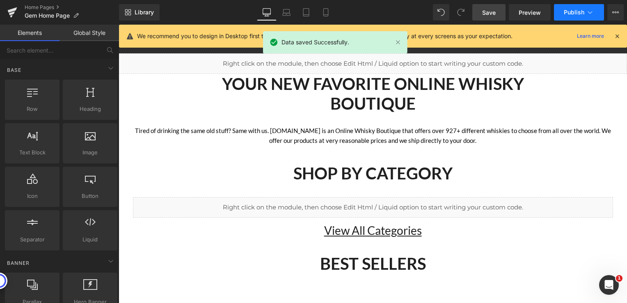
click at [570, 14] on span "Publish" at bounding box center [574, 12] width 21 height 7
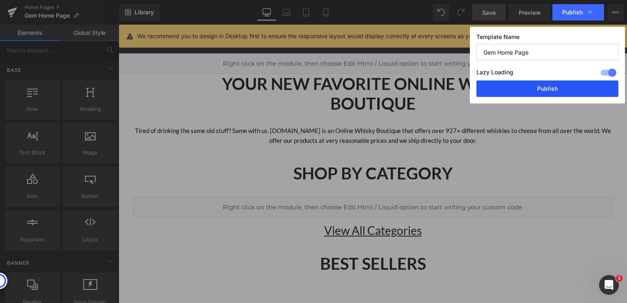
click at [548, 87] on button "Publish" at bounding box center [548, 88] width 142 height 16
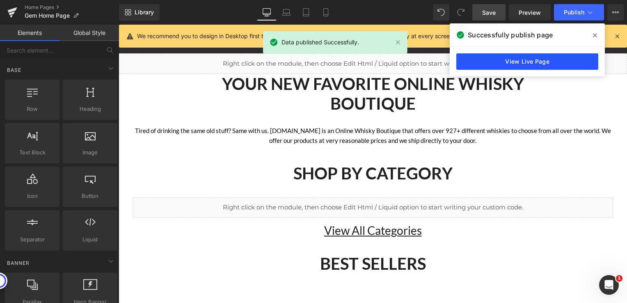
click at [543, 60] on link "View Live Page" at bounding box center [527, 61] width 142 height 16
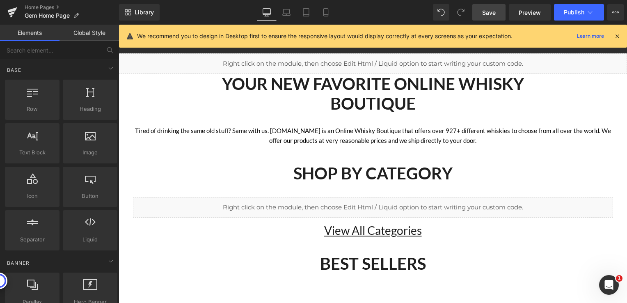
click at [494, 12] on span "Save" at bounding box center [489, 12] width 14 height 9
